Goal: Information Seeking & Learning: Understand process/instructions

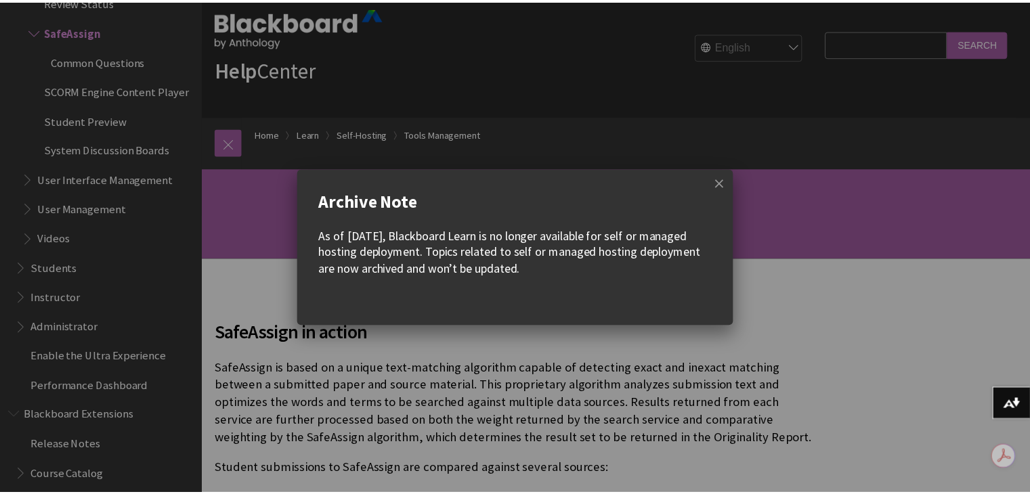
scroll to position [27, 0]
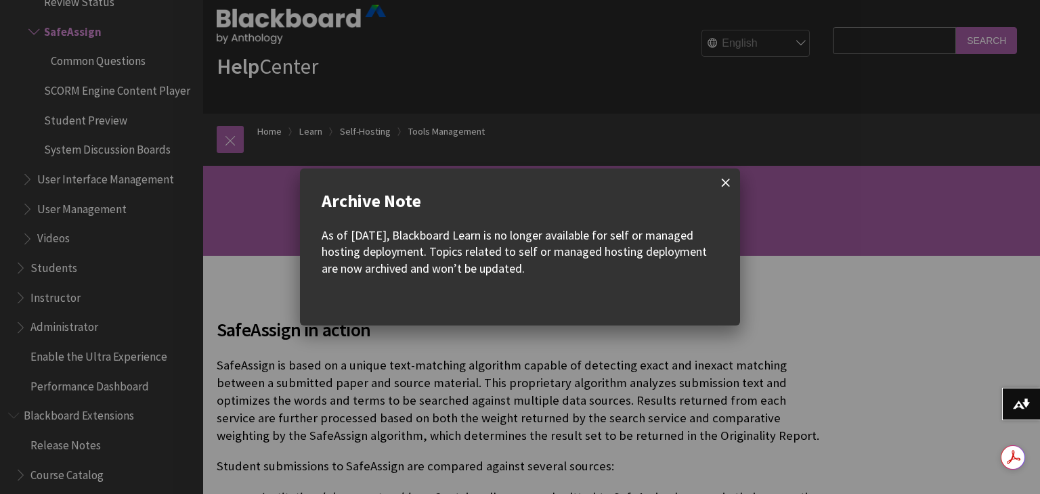
click at [723, 185] on span at bounding box center [726, 183] width 28 height 28
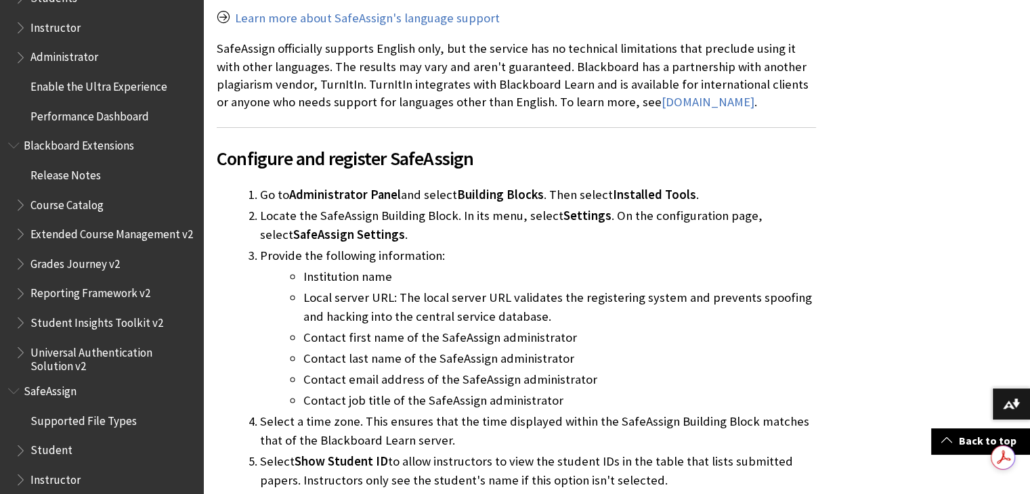
scroll to position [3416, 0]
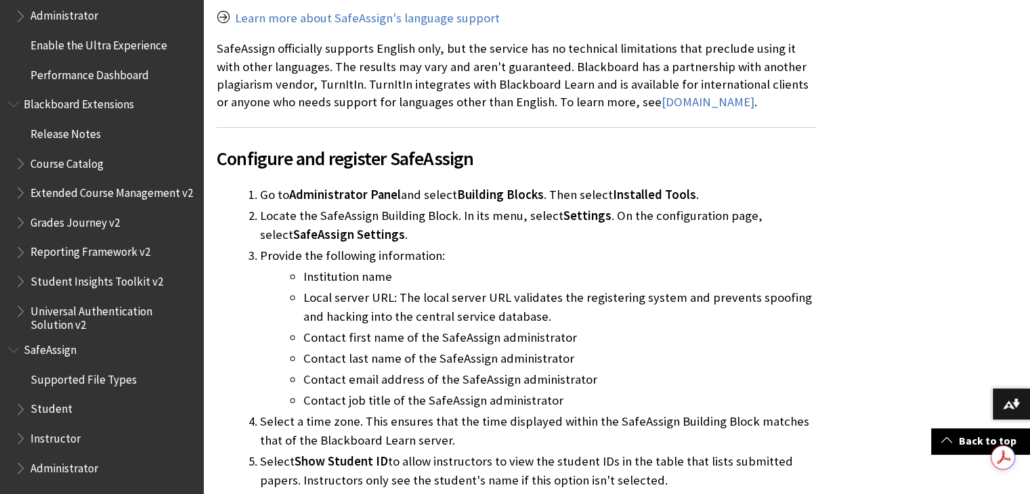
drag, startPoint x: 205, startPoint y: 451, endPoint x: 206, endPoint y: 444, distance: 7.6
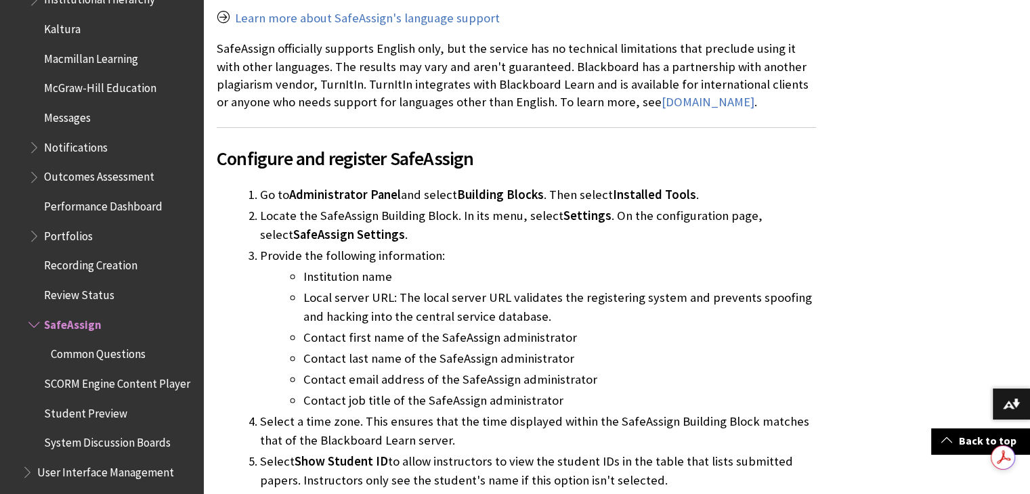
scroll to position [2756, 0]
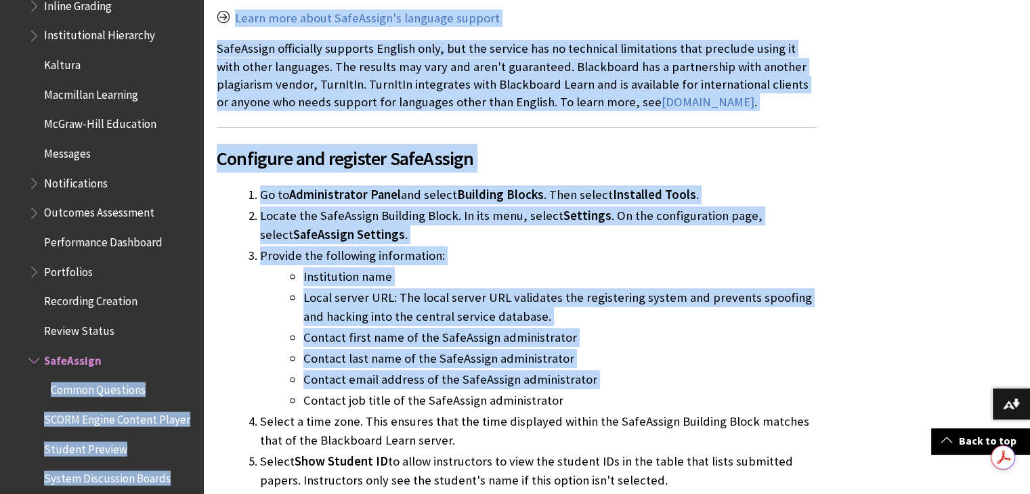
drag, startPoint x: 216, startPoint y: 364, endPoint x: 199, endPoint y: 364, distance: 16.9
click at [222, 353] on ol "Go to Administrator Panel and select Building Blocks . Then select Installed To…" at bounding box center [516, 458] width 599 height 545
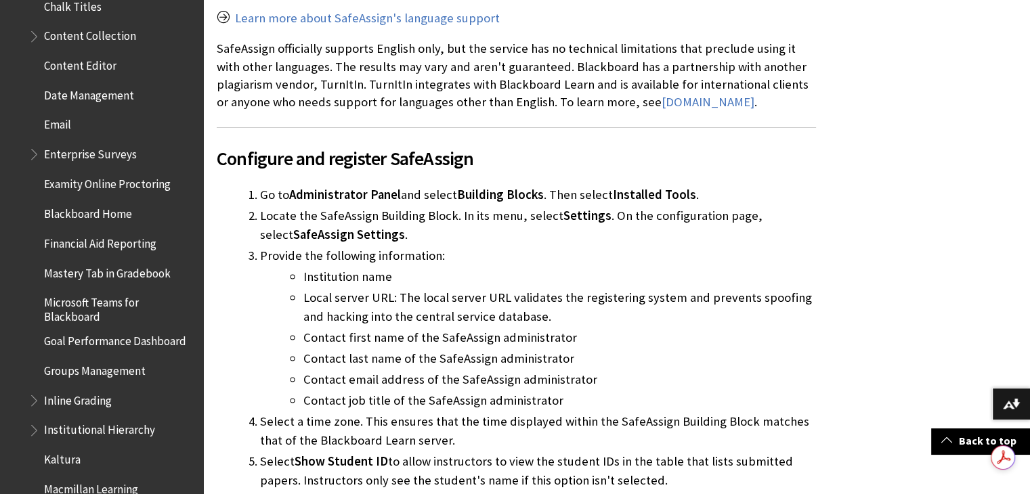
scroll to position [2358, 0]
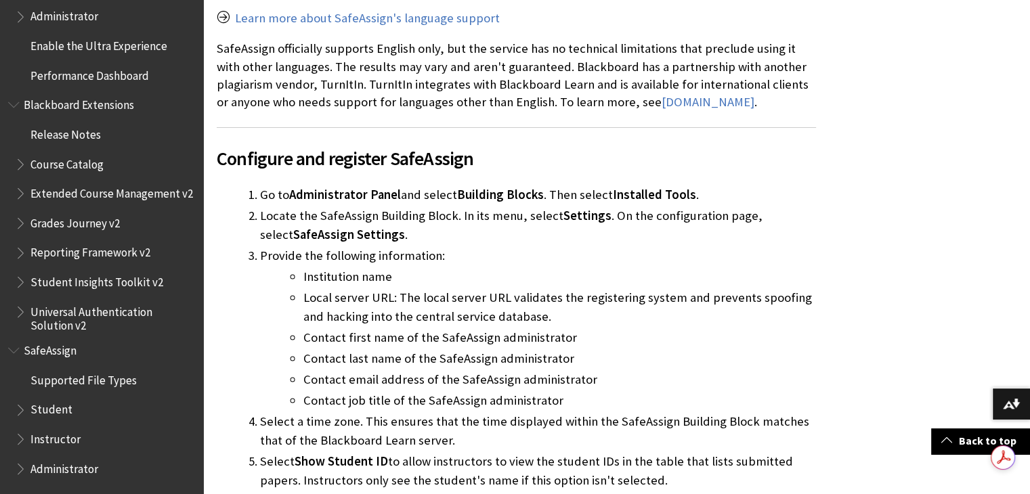
scroll to position [3416, 0]
click at [30, 348] on span "SafeAssign" at bounding box center [53, 348] width 58 height 18
